Goal: Information Seeking & Learning: Learn about a topic

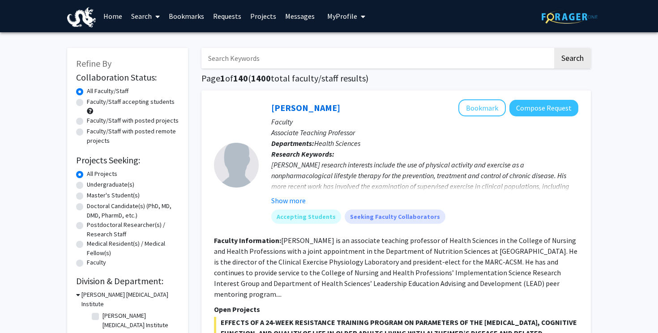
click at [233, 16] on link "Requests" at bounding box center [226, 15] width 37 height 31
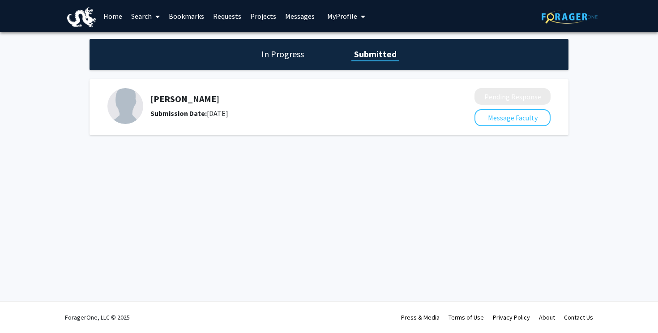
click at [143, 19] on link "Search" at bounding box center [146, 15] width 38 height 31
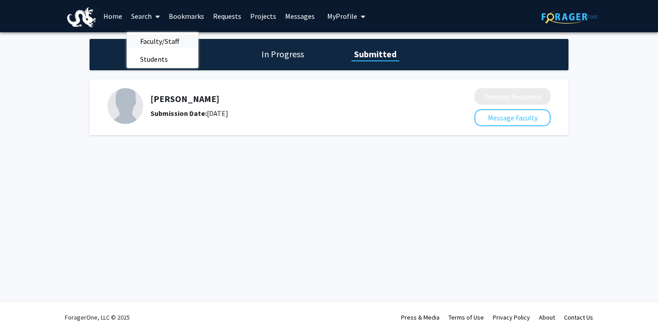
click at [179, 38] on span "Faculty/Staff" at bounding box center [160, 41] width 66 height 18
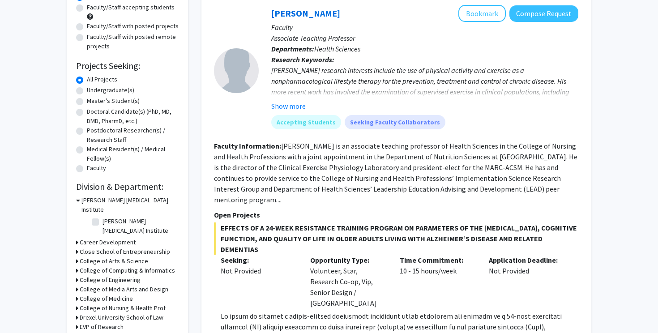
scroll to position [125, 0]
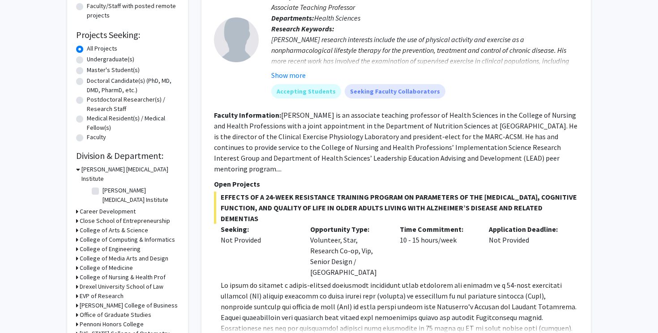
click at [76, 167] on div "Refine By Collaboration Status: Collaboration Status All Faculty/Staff Collabor…" at bounding box center [127, 163] width 121 height 481
click at [77, 170] on icon at bounding box center [78, 169] width 4 height 9
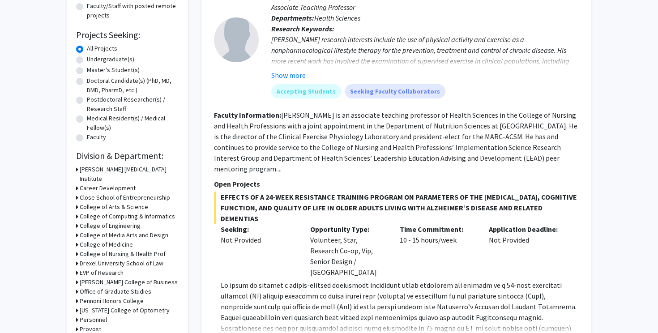
click at [80, 268] on h3 "EVP of Research" at bounding box center [102, 272] width 44 height 9
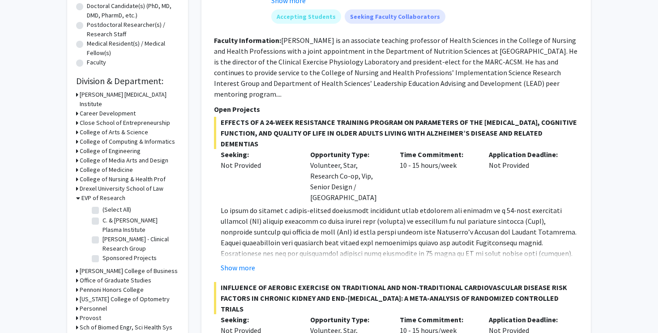
scroll to position [200, 0]
click at [102, 215] on label "C. & [PERSON_NAME] Plasma Institute" at bounding box center [139, 224] width 74 height 19
click at [102, 215] on input "C. & [PERSON_NAME] Plasma Institute" at bounding box center [105, 218] width 6 height 6
checkbox input "true"
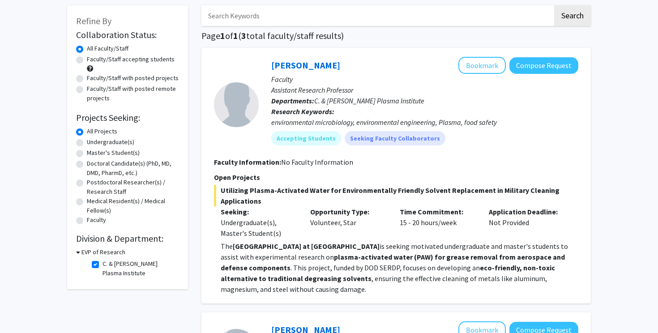
scroll to position [10, 0]
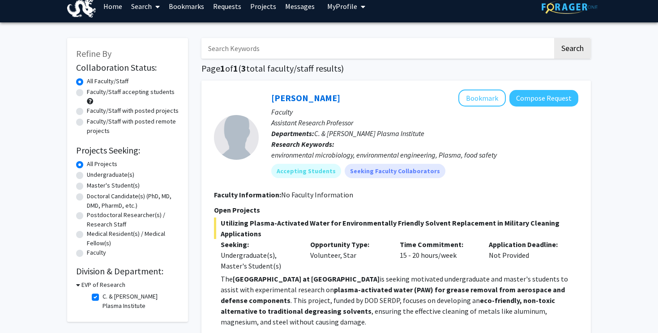
click at [81, 286] on h3 "EVP of Research" at bounding box center [103, 284] width 44 height 9
click at [81, 286] on h3 "EVP of Research" at bounding box center [102, 284] width 44 height 9
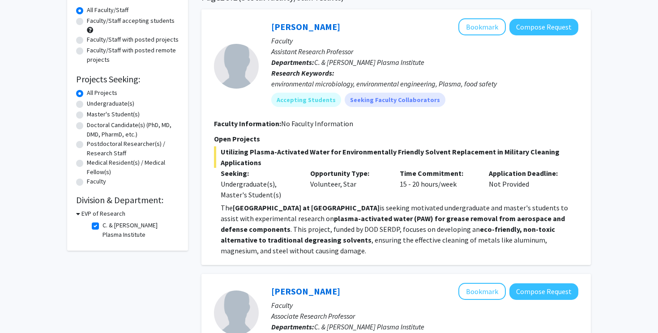
scroll to position [91, 0]
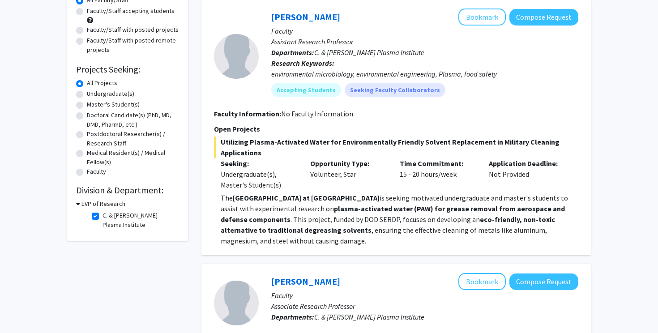
click at [102, 216] on label "C. & [PERSON_NAME] Plasma Institute" at bounding box center [139, 220] width 74 height 19
click at [102, 216] on input "C. & [PERSON_NAME] Plasma Institute" at bounding box center [105, 214] width 6 height 6
checkbox input "false"
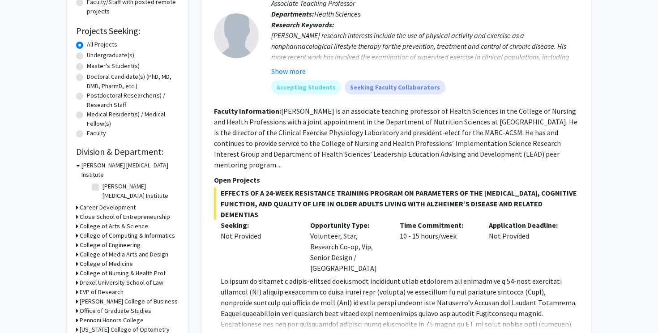
scroll to position [220, 0]
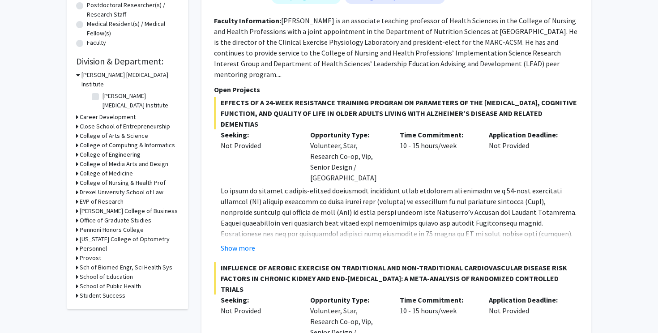
click at [76, 184] on div "Refine By Collaboration Status: Collaboration Status All Faculty/Staff Collabor…" at bounding box center [127, 68] width 121 height 481
click at [78, 197] on div "EVP of Research" at bounding box center [127, 201] width 103 height 9
click at [88, 197] on h3 "EVP of Research" at bounding box center [102, 201] width 44 height 9
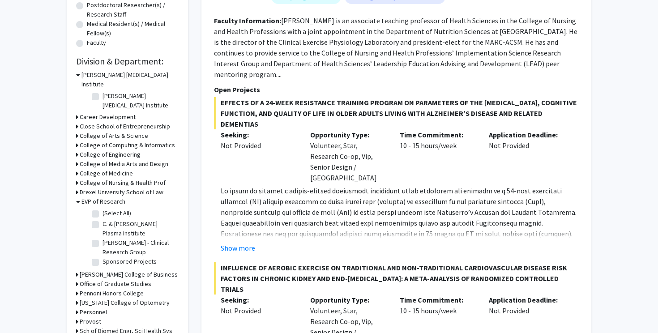
click at [102, 208] on label "(Select All)" at bounding box center [116, 212] width 29 height 9
click at [102, 208] on input "(Select All)" at bounding box center [105, 211] width 6 height 6
checkbox input "true"
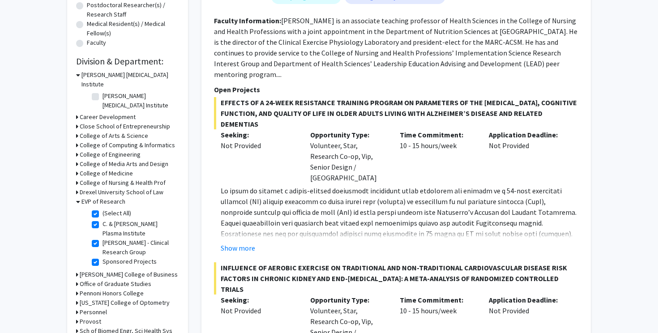
checkbox input "true"
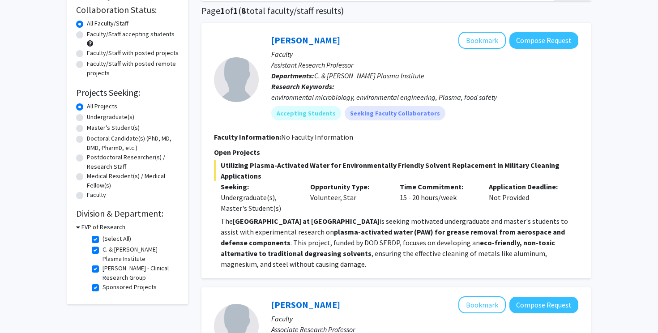
scroll to position [89, 0]
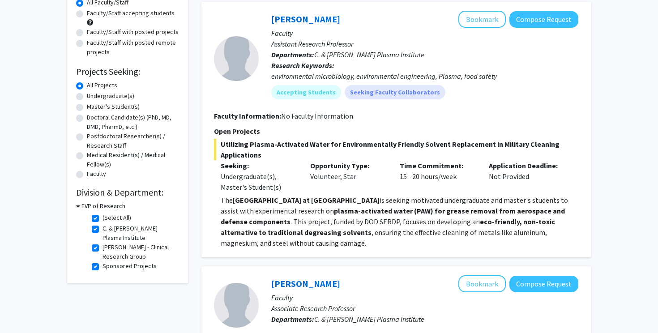
click at [102, 217] on label "(Select All)" at bounding box center [116, 217] width 29 height 9
click at [102, 217] on input "(Select All)" at bounding box center [105, 216] width 6 height 6
checkbox input "false"
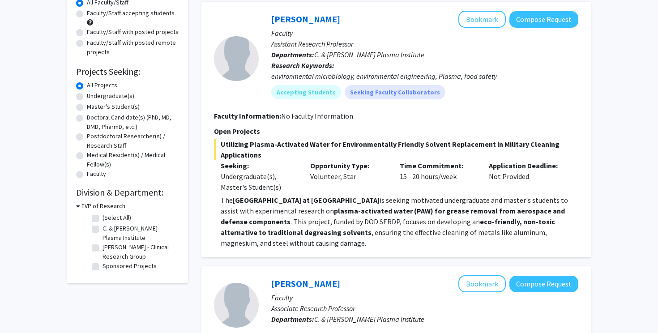
checkbox input "false"
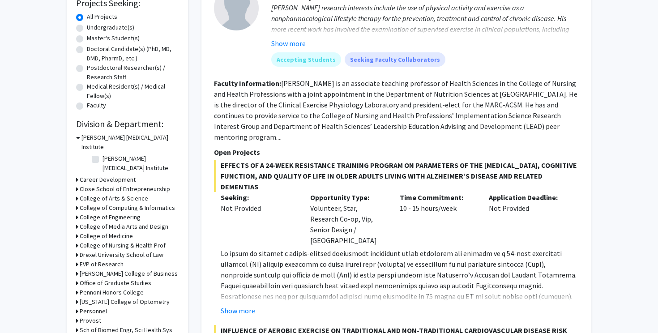
scroll to position [162, 0]
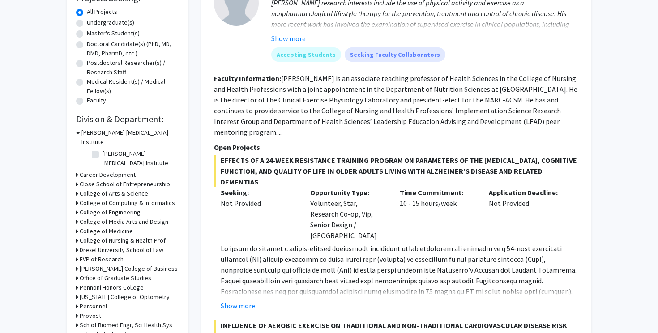
click at [82, 208] on h3 "College of Engineering" at bounding box center [110, 212] width 61 height 9
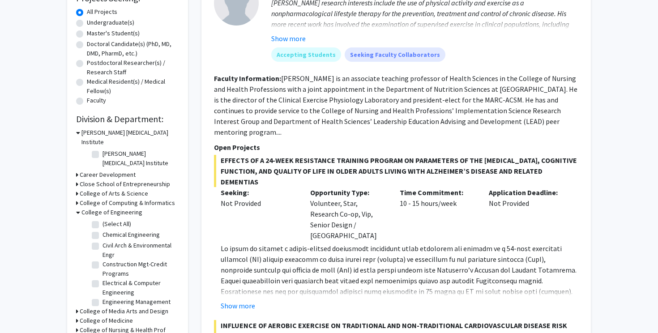
click at [102, 219] on label "(Select All)" at bounding box center [116, 223] width 29 height 9
click at [102, 219] on input "(Select All)" at bounding box center [105, 222] width 6 height 6
checkbox input "true"
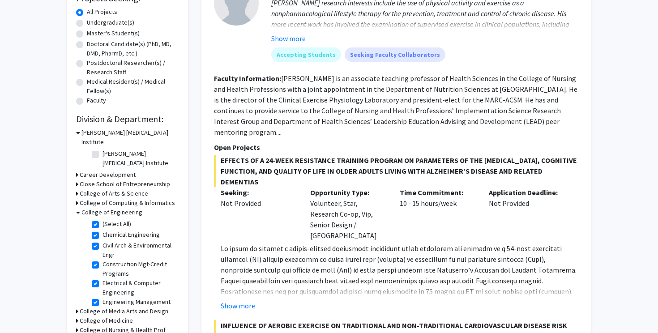
checkbox input "true"
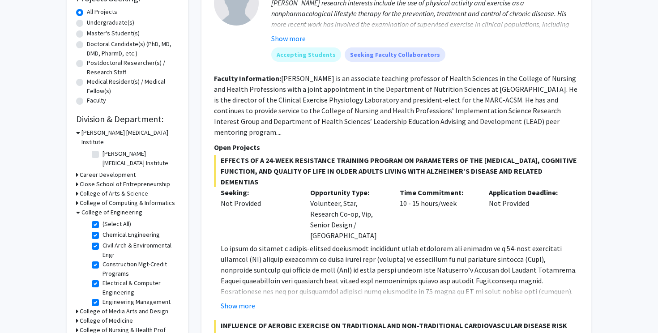
checkbox input "true"
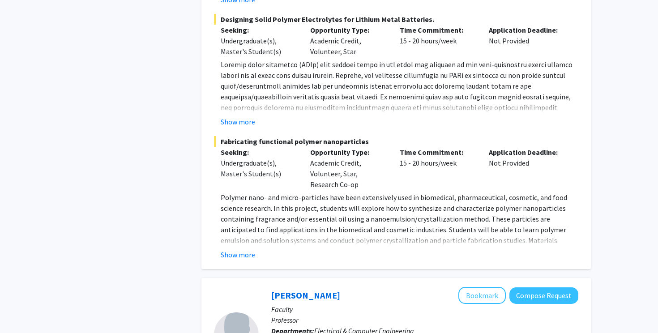
scroll to position [587, 0]
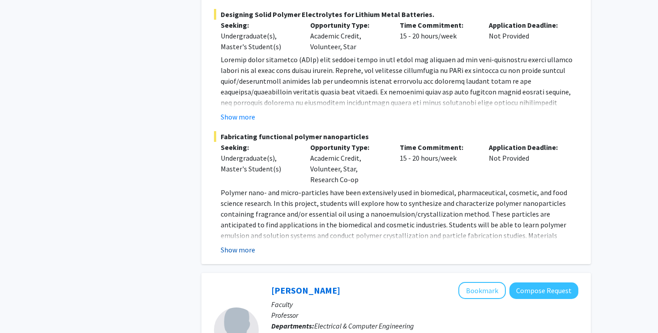
click at [245, 251] on button "Show more" at bounding box center [238, 249] width 34 height 11
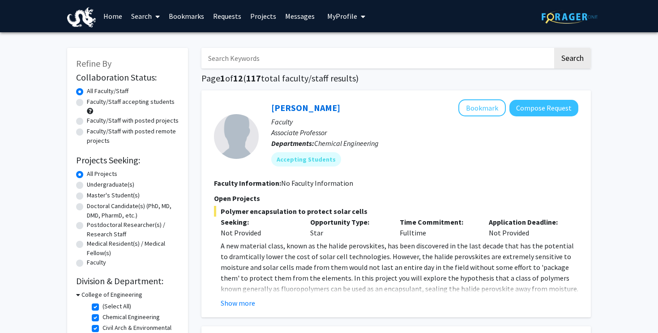
scroll to position [0, 0]
click at [197, 18] on link "Bookmarks" at bounding box center [186, 15] width 44 height 31
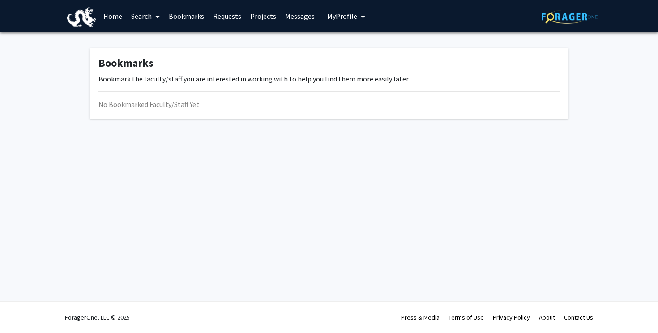
click at [193, 21] on link "Bookmarks" at bounding box center [186, 15] width 44 height 31
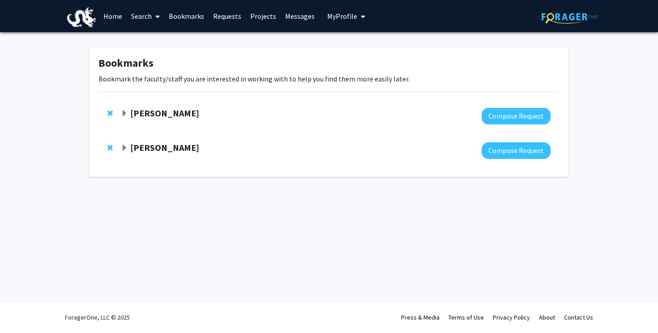
click at [170, 108] on strong "[PERSON_NAME]" at bounding box center [164, 112] width 69 height 11
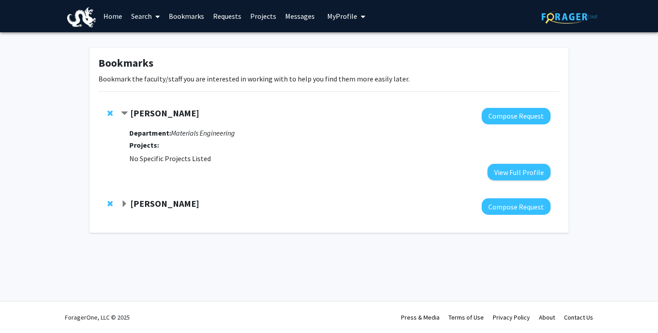
click at [159, 116] on strong "[PERSON_NAME]" at bounding box center [164, 112] width 69 height 11
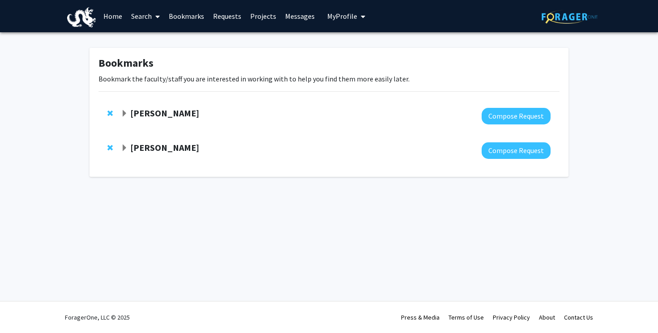
click at [159, 116] on strong "[PERSON_NAME]" at bounding box center [164, 112] width 69 height 11
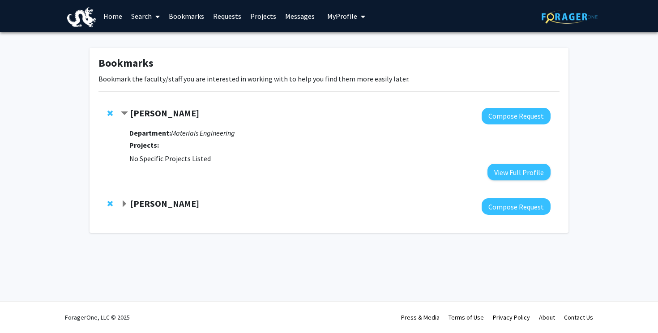
click at [155, 136] on strong "Department:" at bounding box center [150, 132] width 42 height 9
click at [237, 18] on link "Requests" at bounding box center [226, 15] width 37 height 31
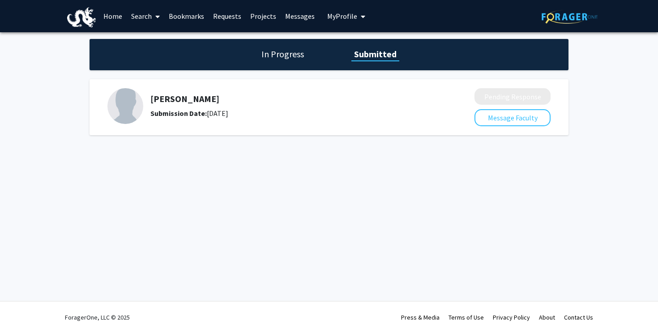
click at [153, 15] on span at bounding box center [156, 16] width 8 height 31
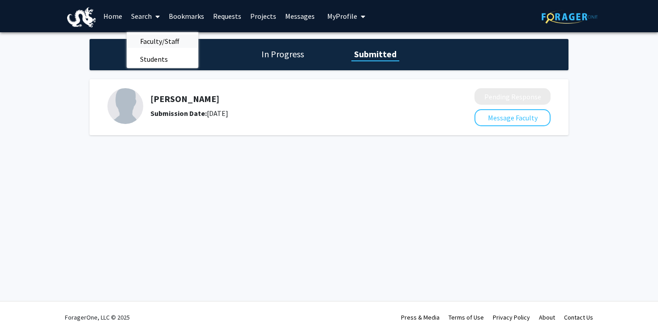
click at [161, 42] on span "Faculty/Staff" at bounding box center [160, 41] width 66 height 18
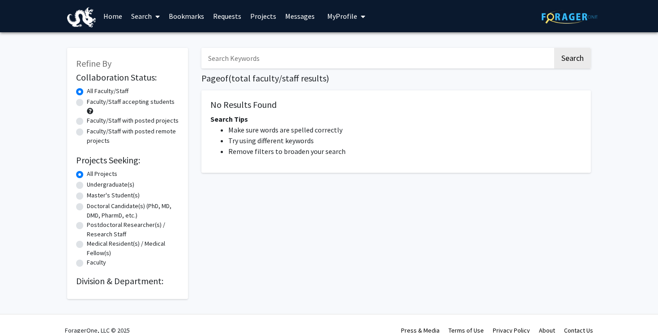
click at [144, 21] on link "Search" at bounding box center [146, 15] width 38 height 31
click at [151, 43] on span "Faculty/Staff" at bounding box center [160, 41] width 66 height 18
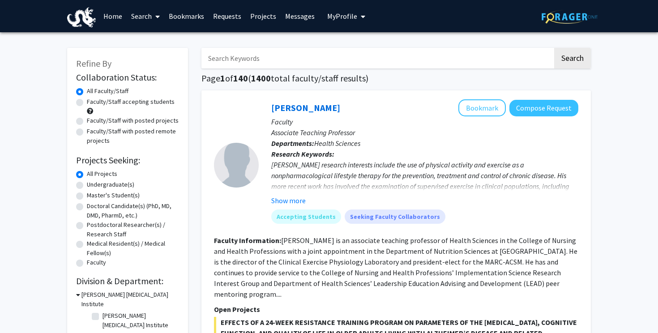
click at [299, 61] on input "Search Keywords" at bounding box center [376, 58] width 351 height 21
click at [572, 60] on button "Search" at bounding box center [572, 58] width 37 height 21
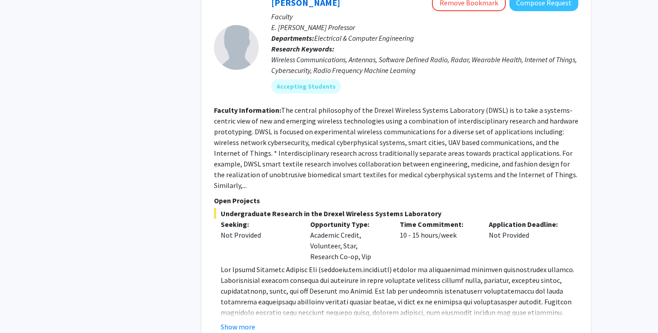
scroll to position [471, 0]
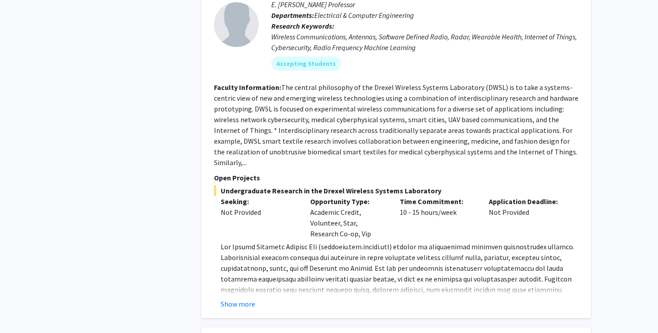
drag, startPoint x: 434, startPoint y: 167, endPoint x: 223, endPoint y: 170, distance: 211.6
click at [223, 185] on span "Undergraduate Research in the Drexel Wireless Systems Laboratory" at bounding box center [396, 190] width 364 height 11
copy span "Undergraduate Research in the Drexel Wireless Systems Laboratory"
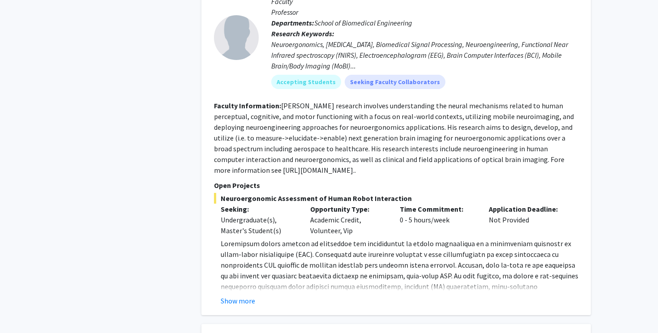
click at [290, 214] on div "Undergraduate(s), Master's Student(s)" at bounding box center [259, 224] width 76 height 21
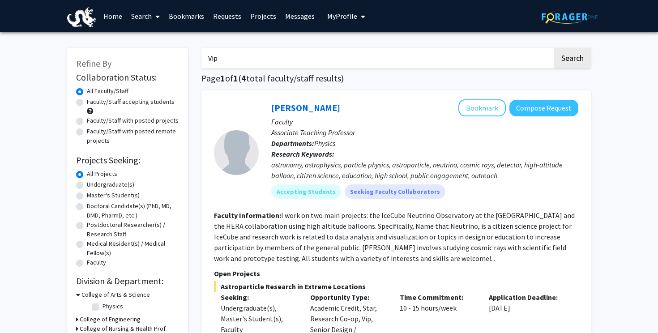
scroll to position [0, 0]
click at [484, 60] on input "Vip" at bounding box center [376, 58] width 351 height 21
type input "V"
click at [572, 60] on button "Search" at bounding box center [572, 58] width 37 height 21
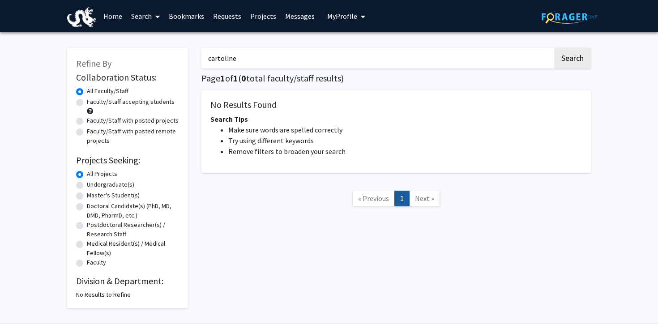
click at [220, 59] on input "cartoline" at bounding box center [376, 58] width 351 height 21
type input "caroline"
click at [572, 60] on button "Search" at bounding box center [572, 58] width 37 height 21
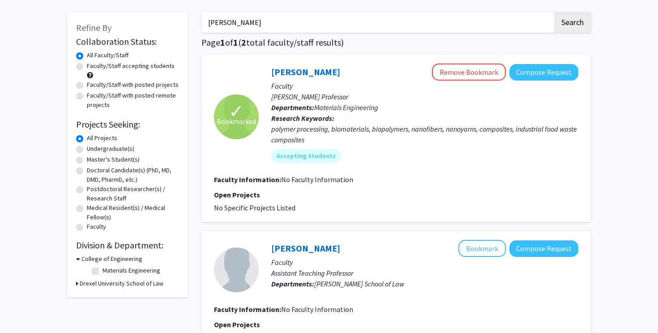
scroll to position [39, 0]
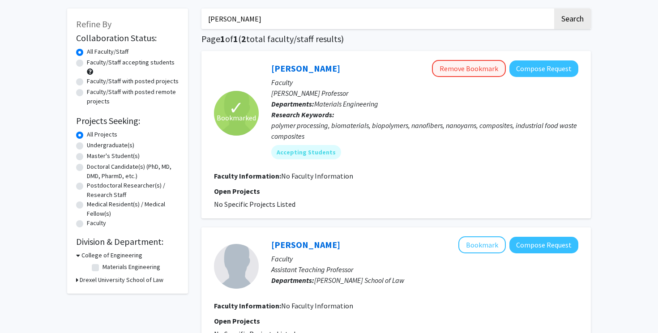
click at [468, 70] on button "Remove Bookmark" at bounding box center [469, 68] width 74 height 17
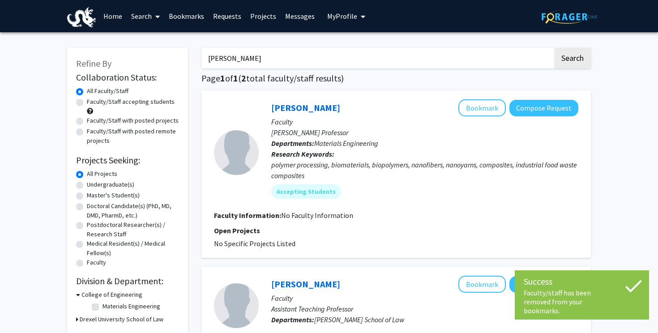
scroll to position [0, 0]
click at [152, 10] on span at bounding box center [156, 16] width 8 height 31
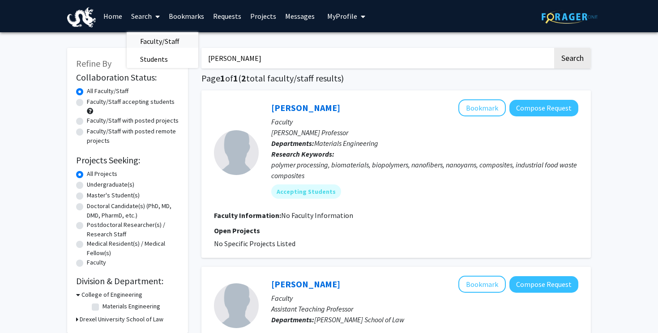
click at [161, 43] on span "Faculty/Staff" at bounding box center [160, 41] width 66 height 18
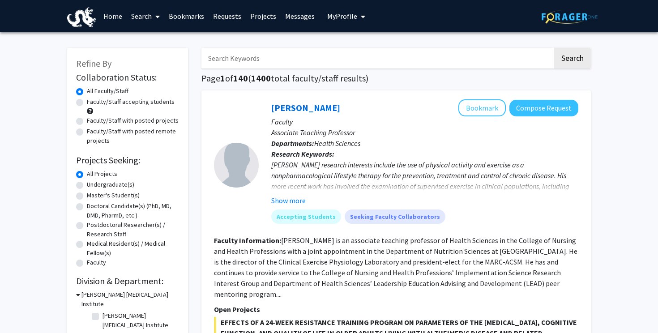
scroll to position [0, 0]
click at [272, 60] on input "Search Keywords" at bounding box center [376, 58] width 351 height 21
click at [572, 60] on button "Search" at bounding box center [572, 58] width 37 height 21
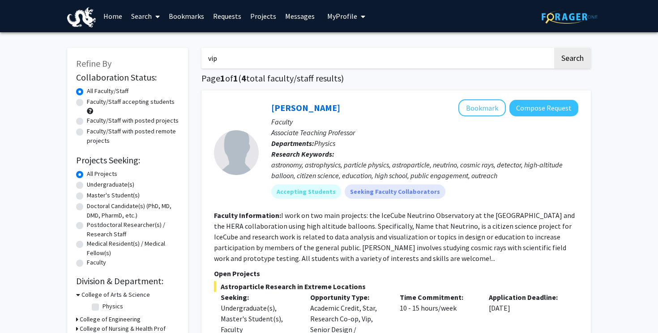
type input "vip"
click at [572, 60] on button "Search" at bounding box center [572, 58] width 37 height 21
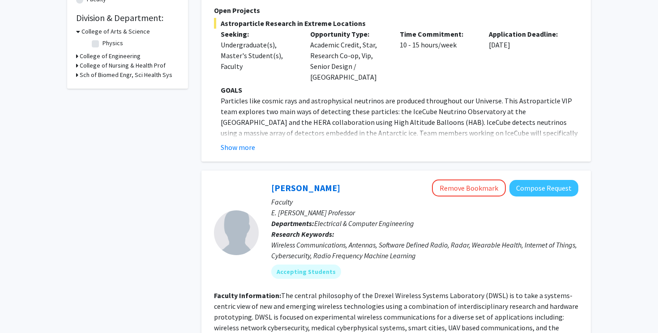
scroll to position [263, 0]
click at [245, 142] on button "Show more" at bounding box center [238, 147] width 34 height 11
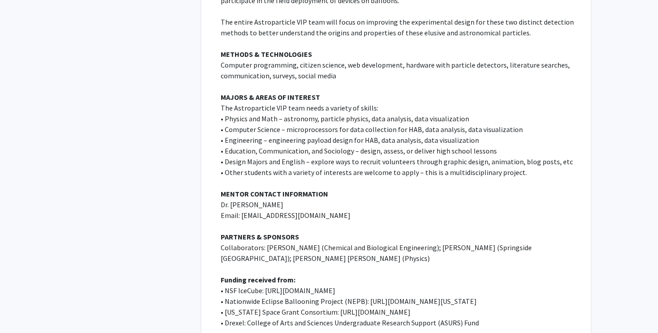
scroll to position [438, 0]
